Goal: Task Accomplishment & Management: Use online tool/utility

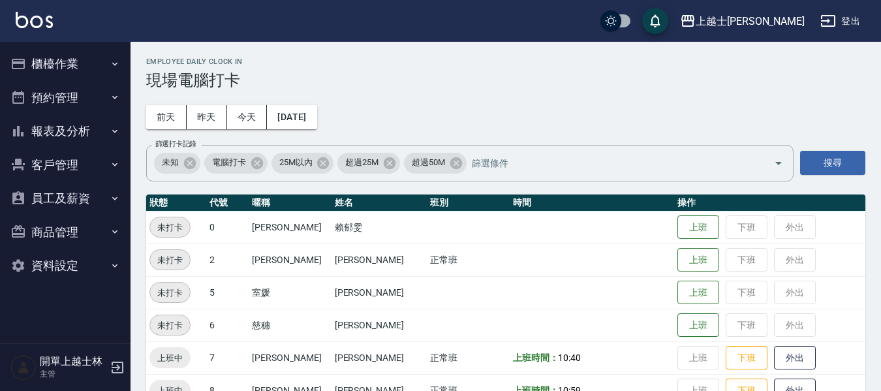
scroll to position [130, 0]
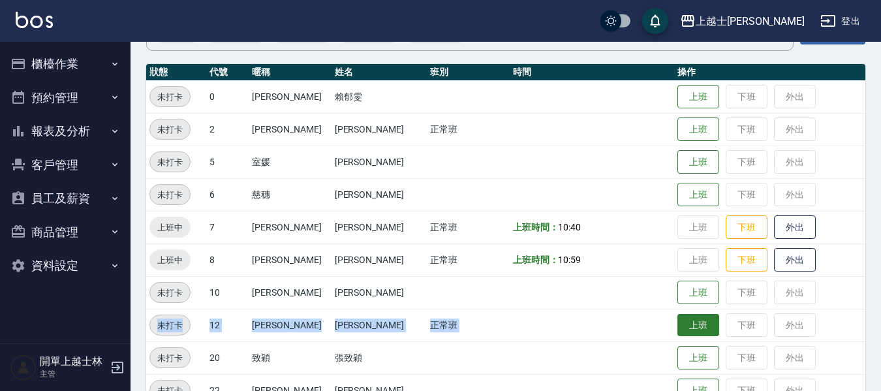
click at [691, 319] on button "上班" at bounding box center [698, 325] width 42 height 23
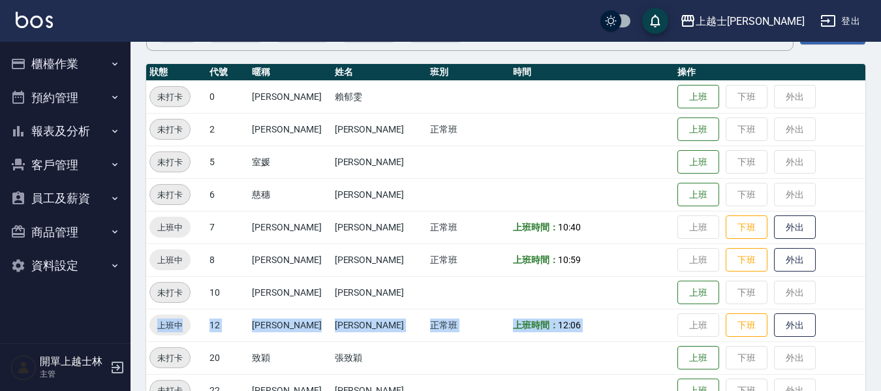
click at [68, 69] on button "櫃檯作業" at bounding box center [65, 64] width 120 height 34
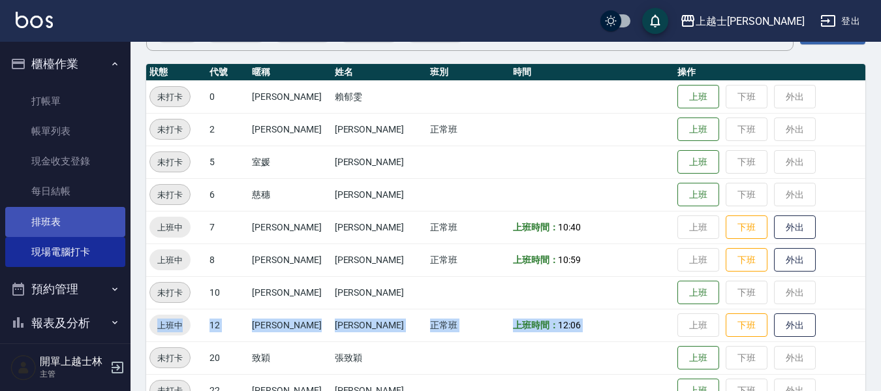
click at [68, 214] on link "排班表" at bounding box center [65, 222] width 120 height 30
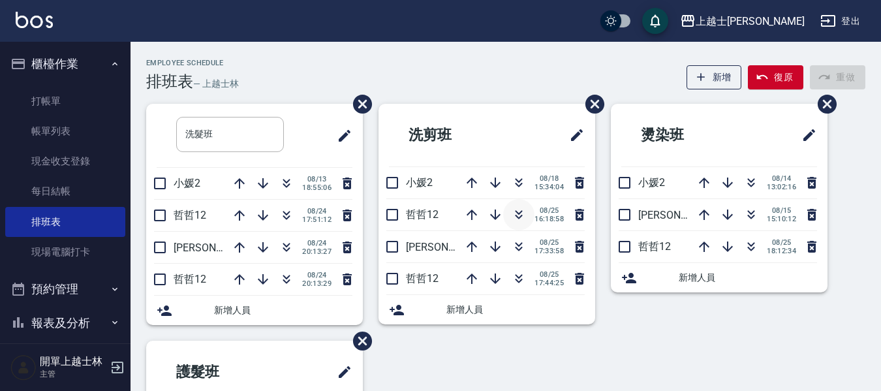
click at [523, 218] on icon "button" at bounding box center [519, 215] width 16 height 16
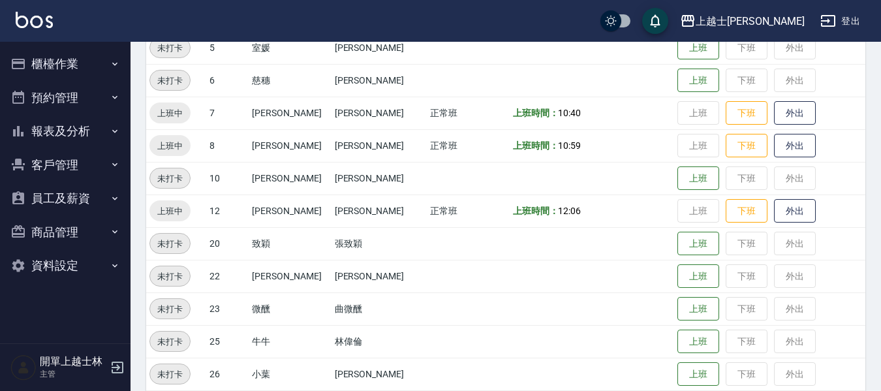
scroll to position [261, 0]
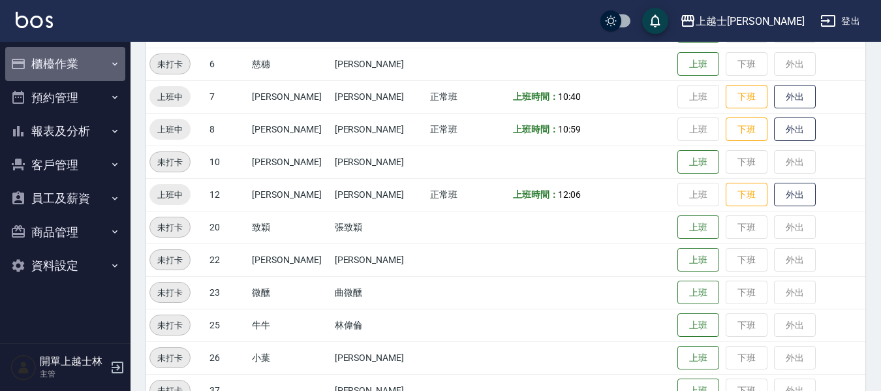
click at [87, 57] on button "櫃檯作業" at bounding box center [65, 64] width 120 height 34
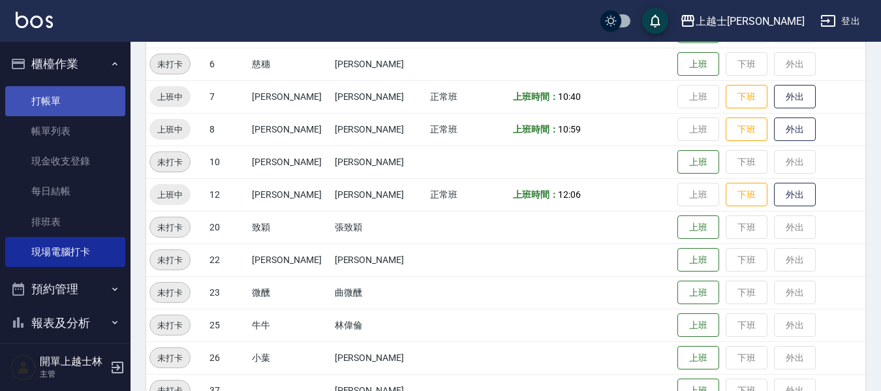
click at [83, 90] on link "打帳單" at bounding box center [65, 101] width 120 height 30
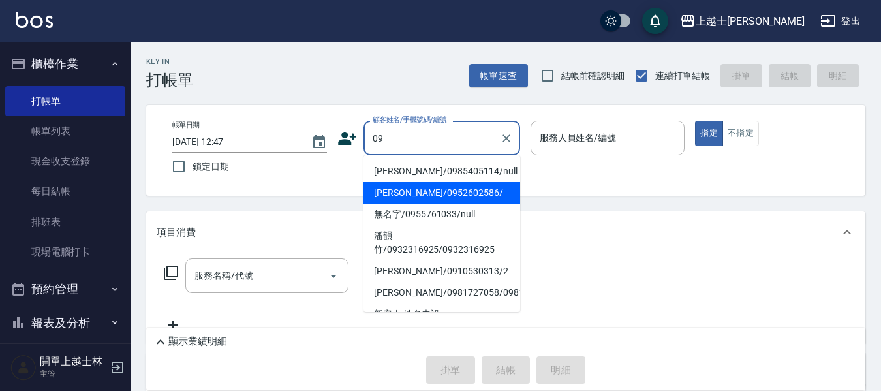
type input "哲哲/0952602586/"
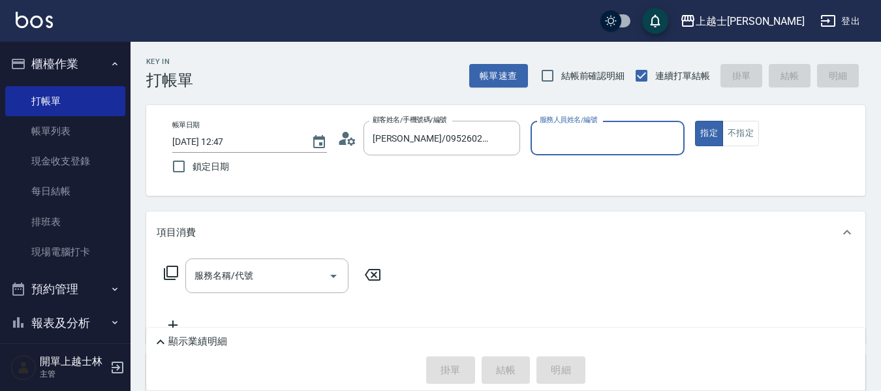
type input "哲哲-12"
click at [695, 121] on button "指定" at bounding box center [709, 133] width 28 height 25
type button "true"
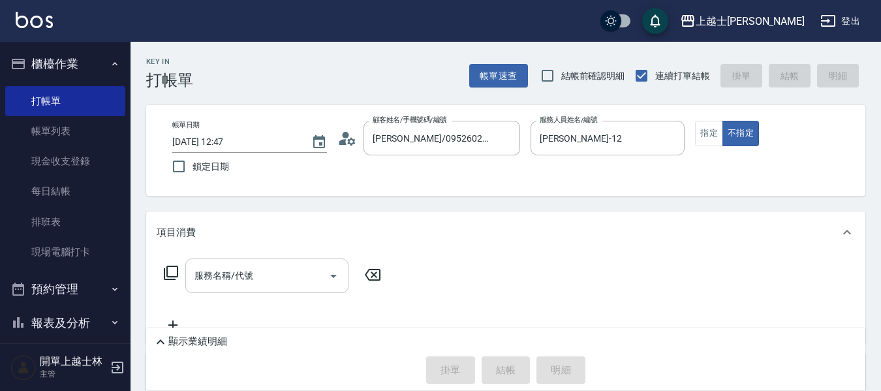
click at [312, 286] on input "服務名稱/代號" at bounding box center [257, 275] width 132 height 23
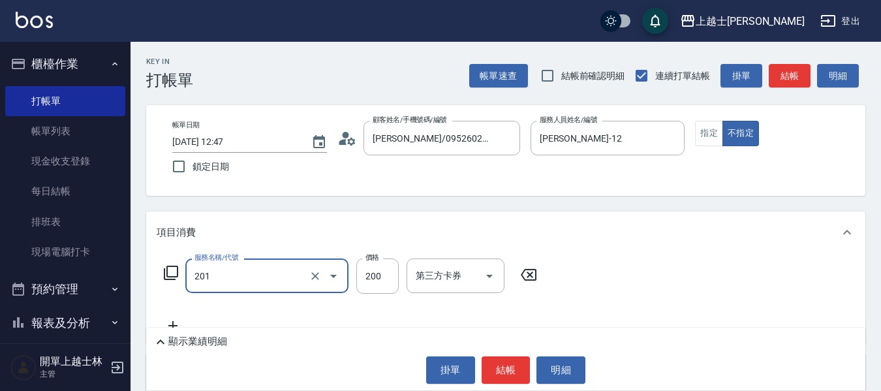
type input "B級單剪(201)"
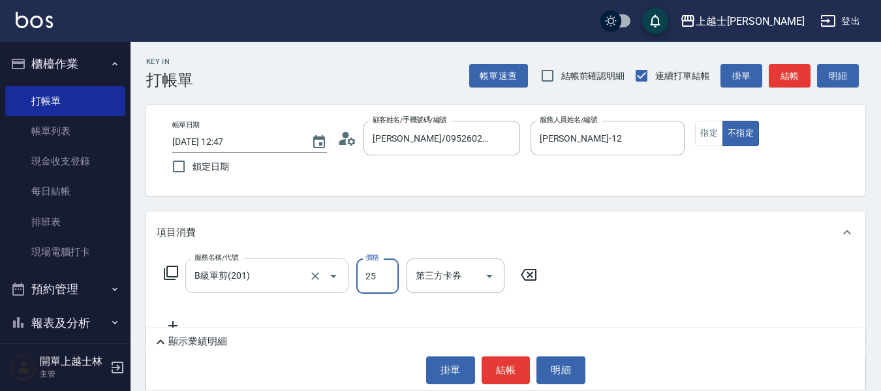
type input "250"
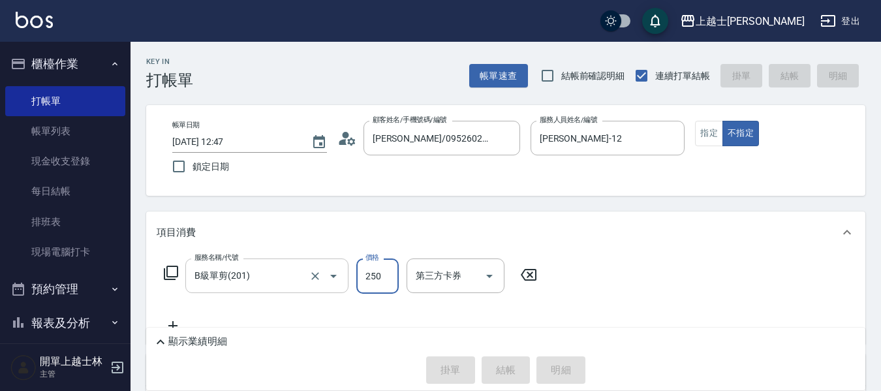
type input "2025/08/26 12:48"
